Goal: Task Accomplishment & Management: Use online tool/utility

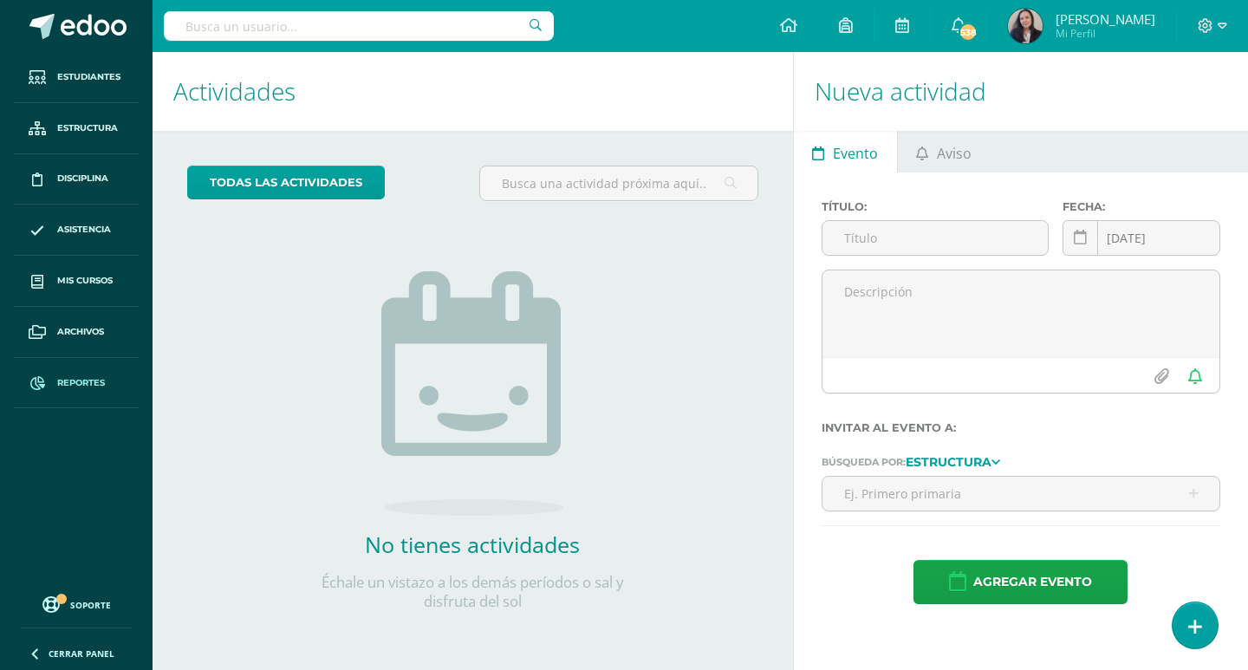
click at [75, 383] on span "Reportes" at bounding box center [81, 383] width 48 height 14
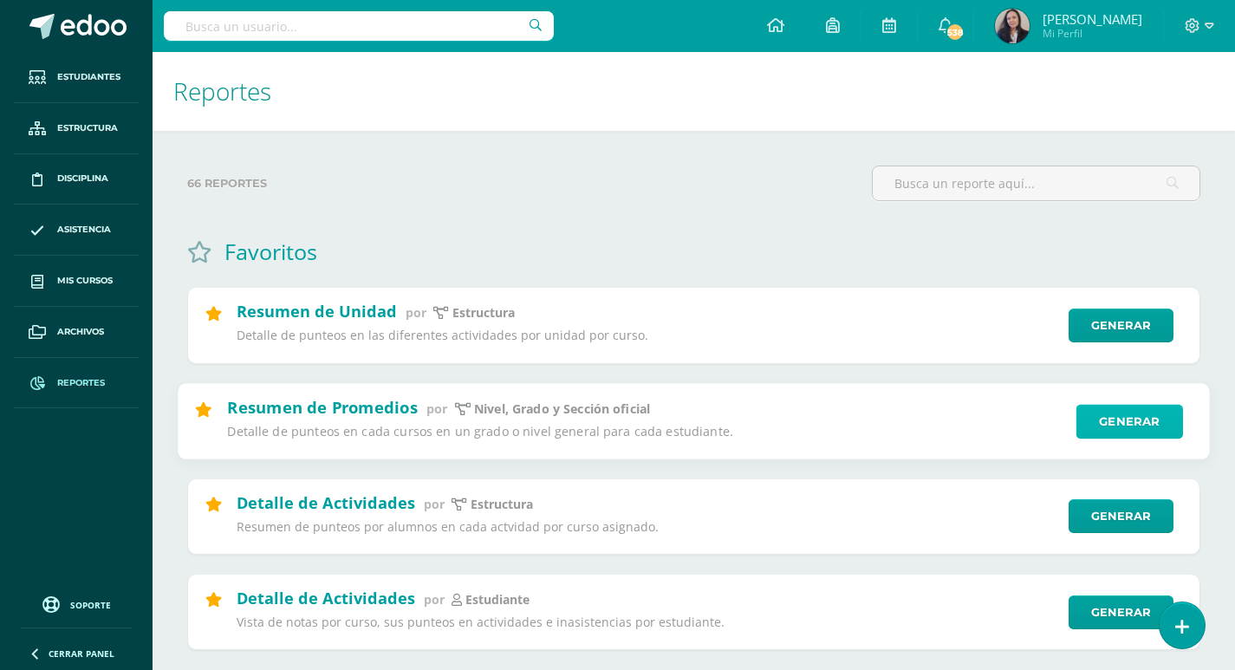
click at [1152, 423] on link "Generar" at bounding box center [1130, 421] width 107 height 35
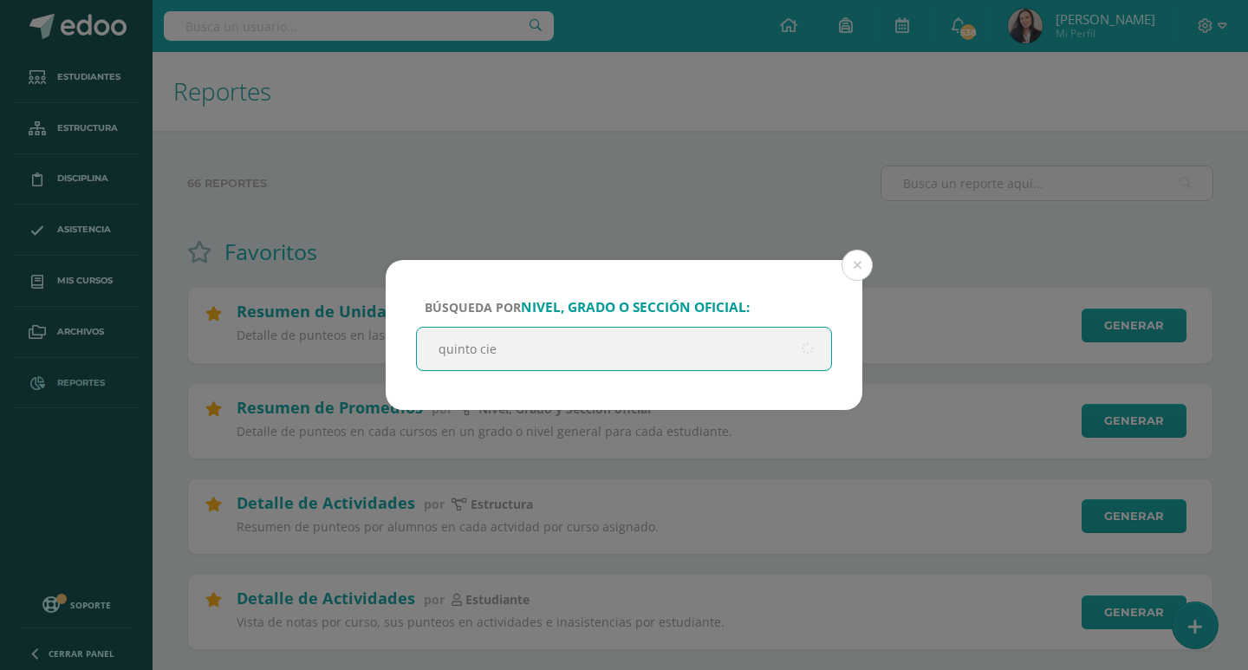
type input "quinto cien"
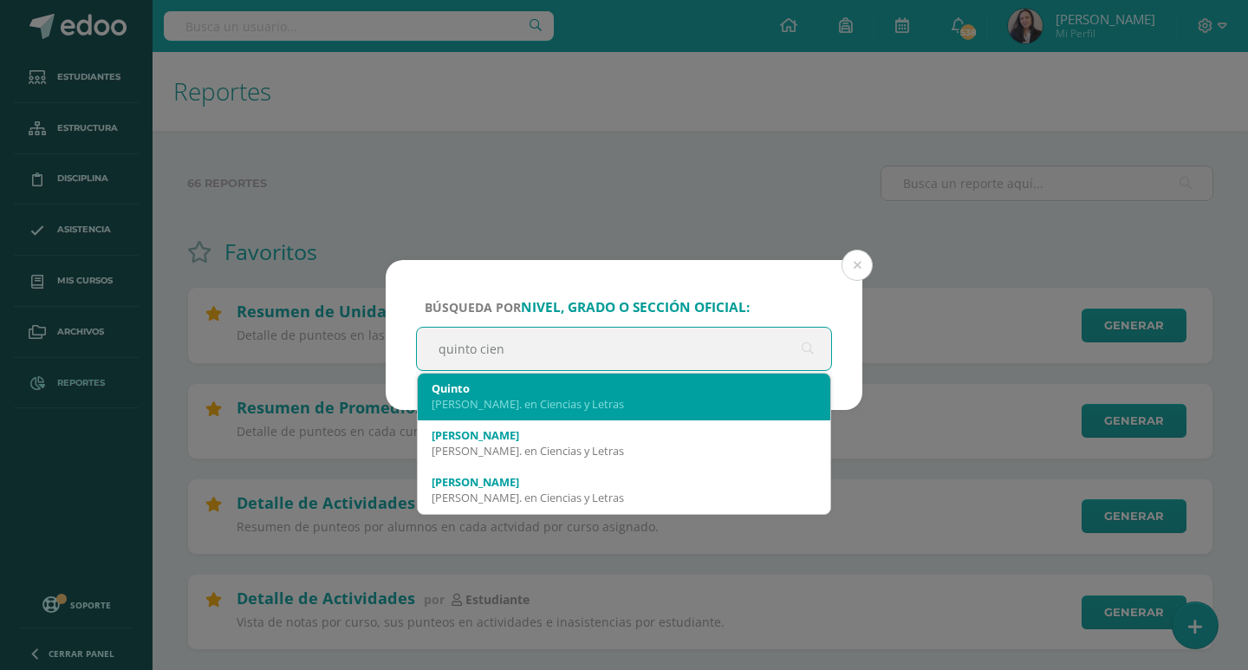
click at [548, 409] on div "[PERSON_NAME]. en Ciencias y Letras" at bounding box center [624, 404] width 385 height 16
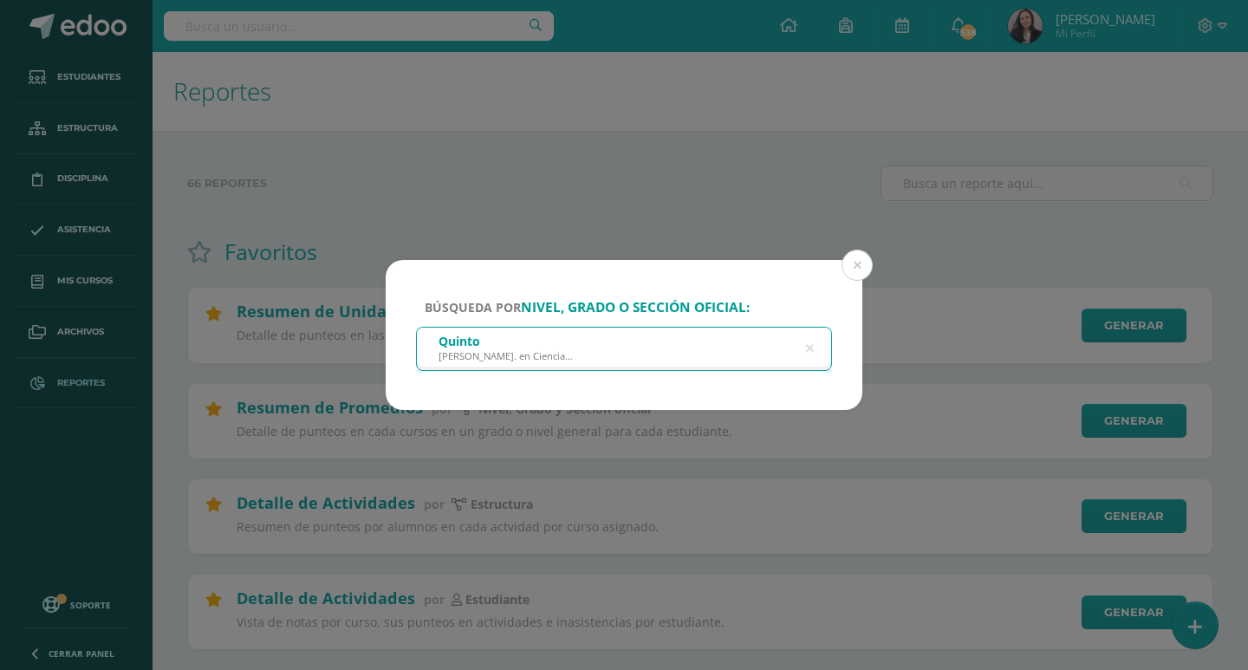
click at [662, 361] on div "[PERSON_NAME]. en Ciencias y Letras" at bounding box center [624, 347] width 414 height 39
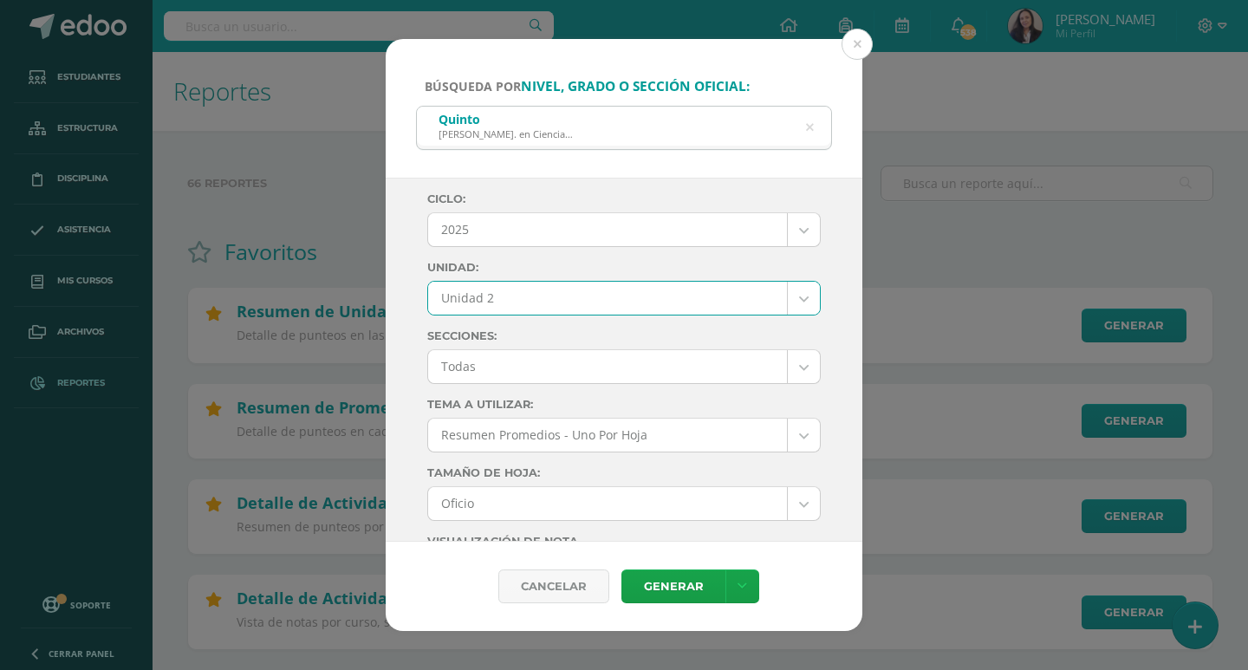
select select "Unidad 2"
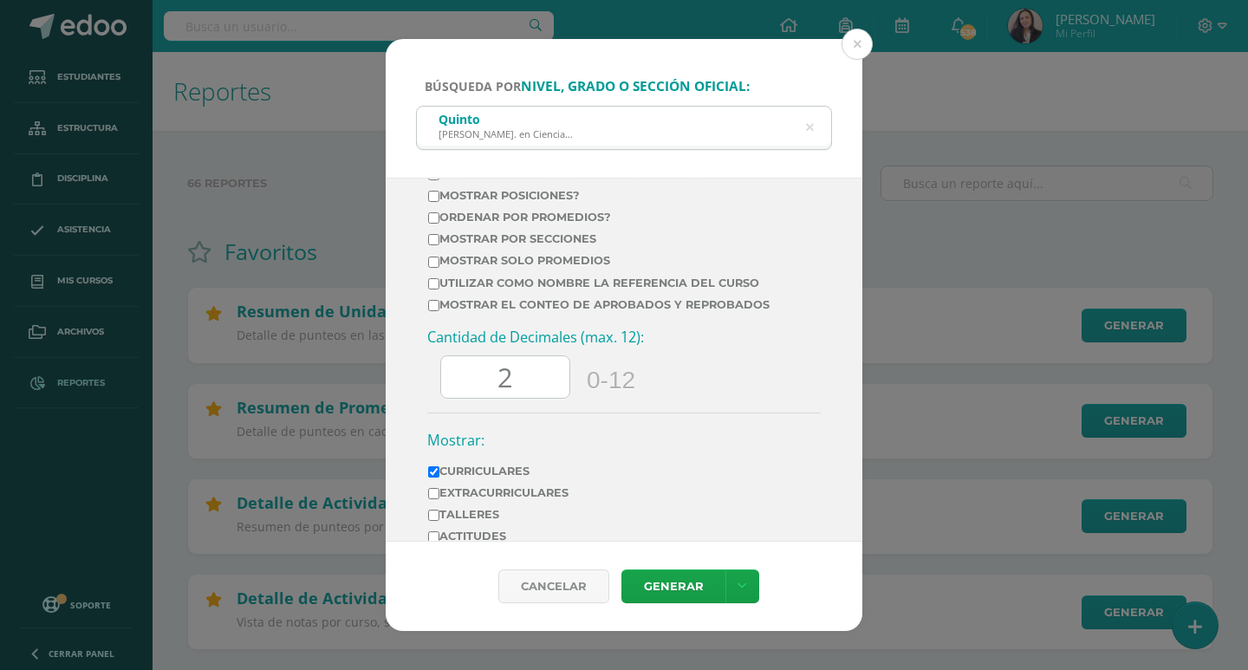
scroll to position [607, 0]
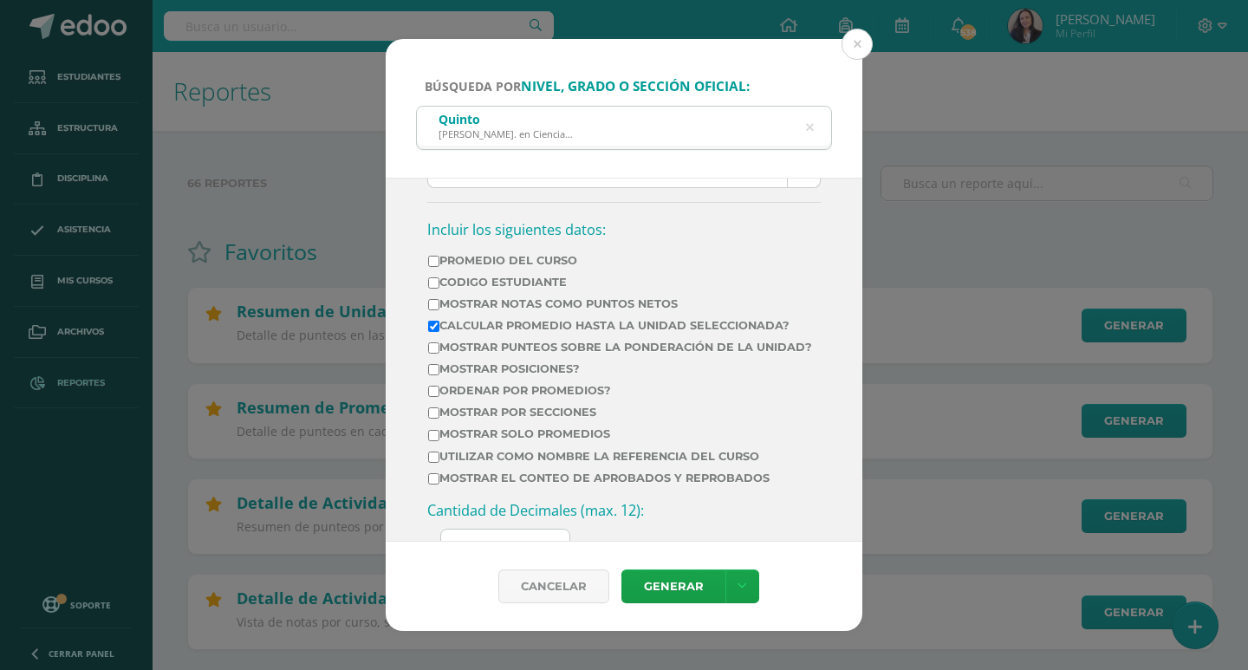
click at [434, 375] on input "Mostrar posiciones?" at bounding box center [433, 369] width 11 height 11
checkbox input "true"
click at [437, 397] on input "Ordenar por promedios?" at bounding box center [433, 391] width 11 height 11
checkbox input "true"
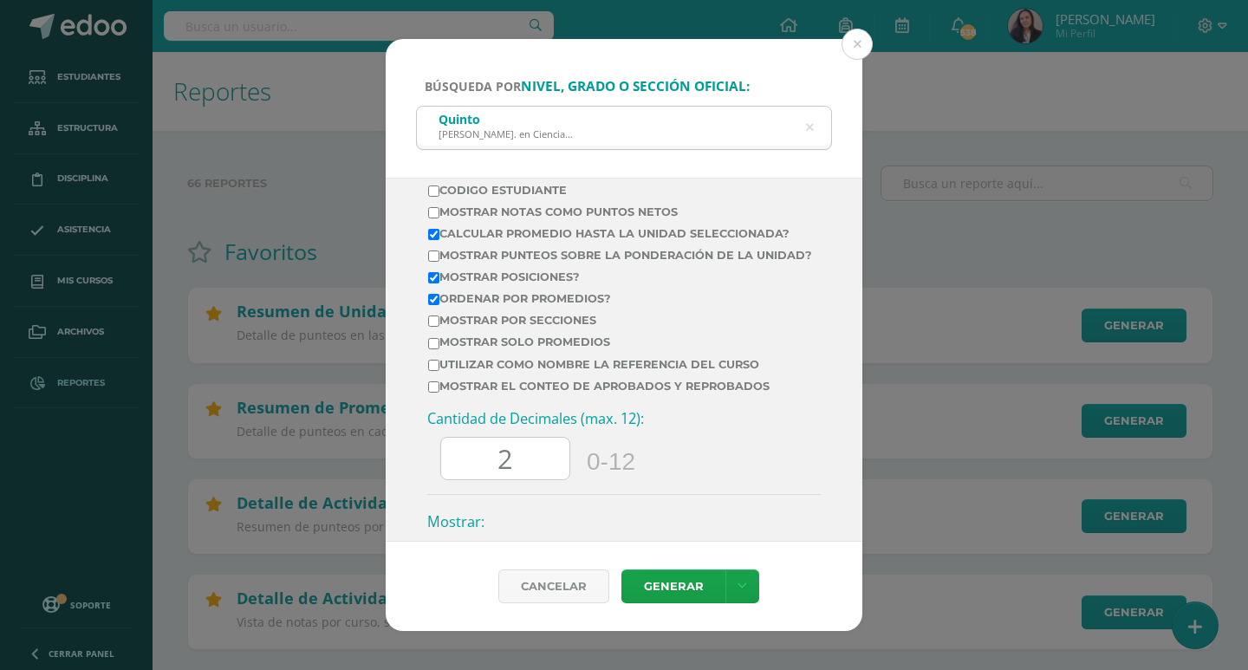
scroll to position [780, 0]
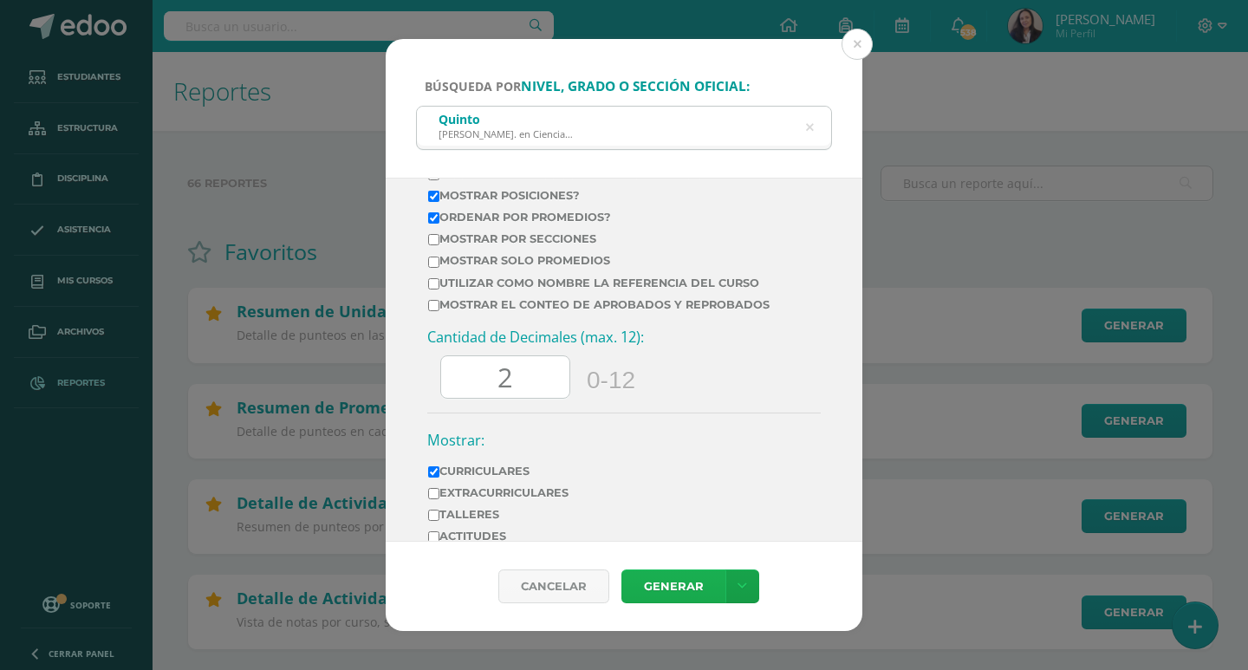
click at [668, 587] on link "Generar" at bounding box center [674, 587] width 104 height 34
